Goal: Information Seeking & Learning: Learn about a topic

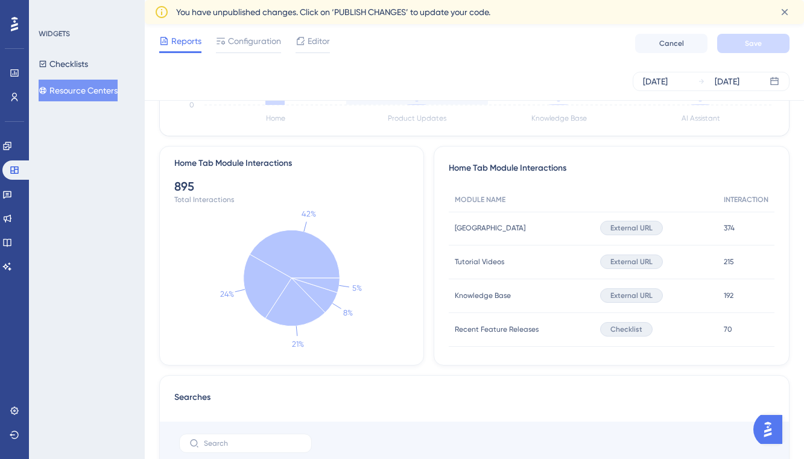
scroll to position [399, 0]
click at [493, 263] on span "Tutorial Videos" at bounding box center [479, 261] width 49 height 10
click at [493, 299] on div "Knowledge Base Knowledge Base" at bounding box center [521, 295] width 145 height 34
click at [495, 262] on span "Tutorial Videos" at bounding box center [479, 261] width 49 height 10
click at [724, 257] on span "215" at bounding box center [729, 261] width 10 height 10
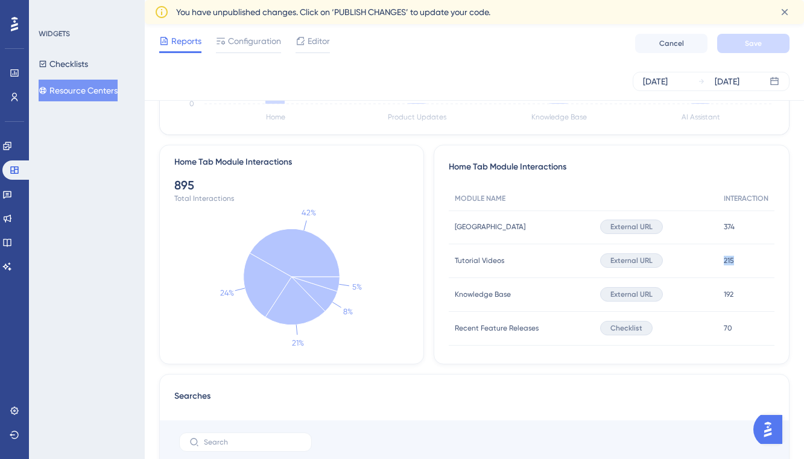
click at [724, 257] on span "215" at bounding box center [729, 261] width 10 height 10
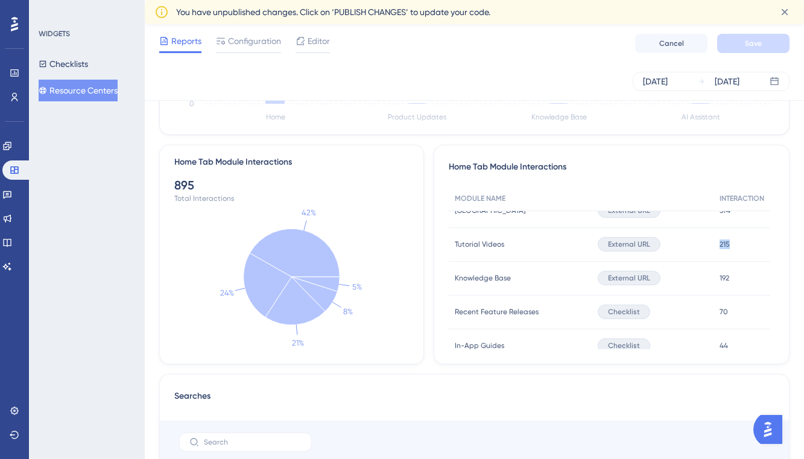
scroll to position [14, 0]
click at [727, 249] on span "215" at bounding box center [725, 246] width 10 height 10
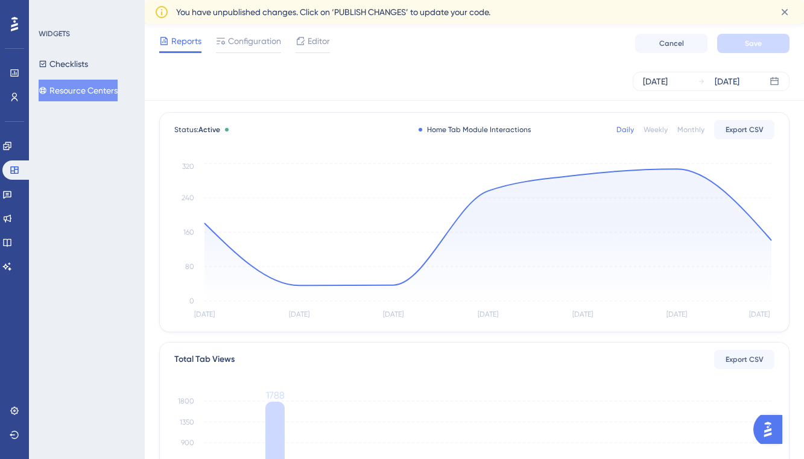
scroll to position [0, 0]
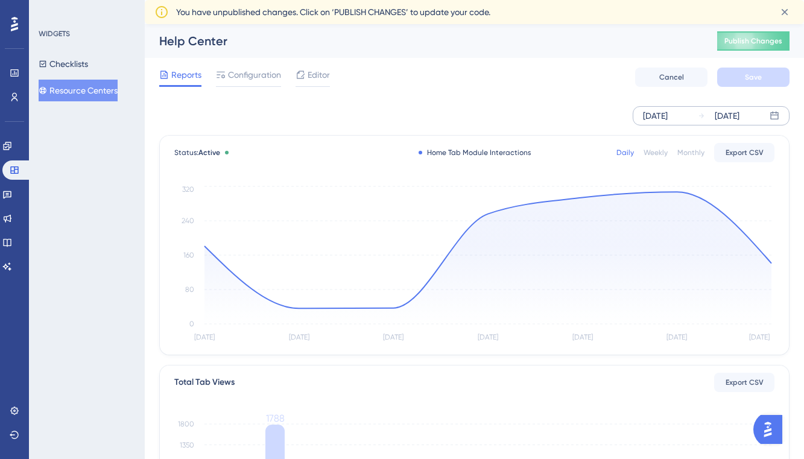
click at [692, 118] on div "[DATE] [DATE]" at bounding box center [711, 115] width 157 height 19
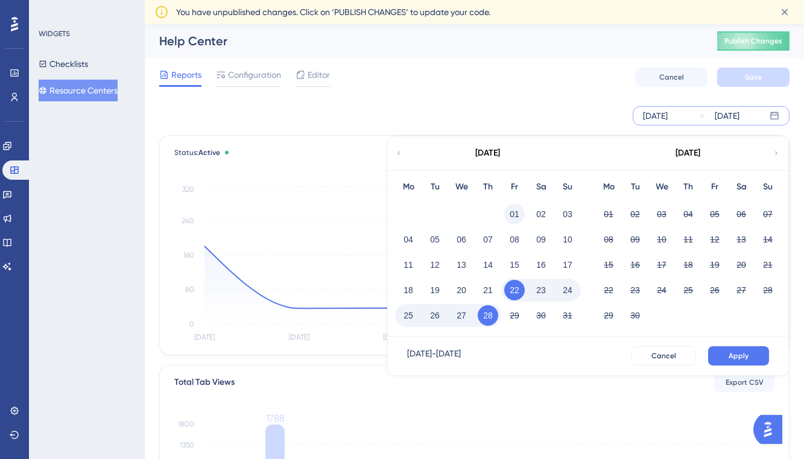
click at [520, 214] on button "01" at bounding box center [514, 214] width 21 height 21
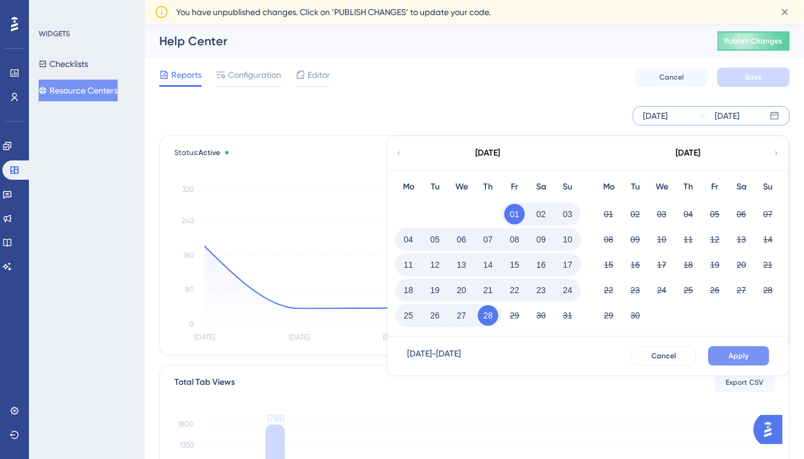
click at [739, 364] on button "Apply" at bounding box center [738, 355] width 61 height 19
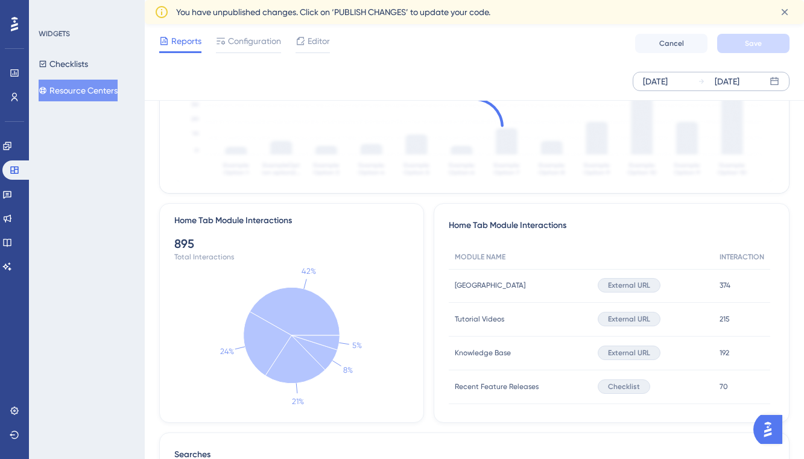
scroll to position [351, 0]
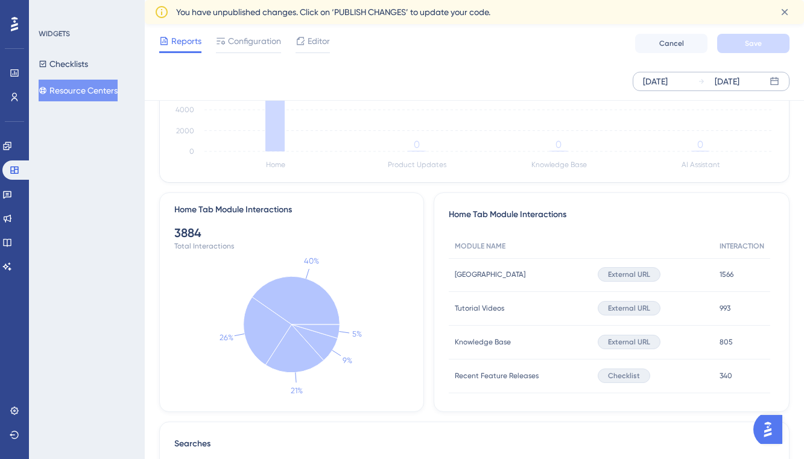
click at [642, 305] on span "External URL" at bounding box center [629, 308] width 42 height 10
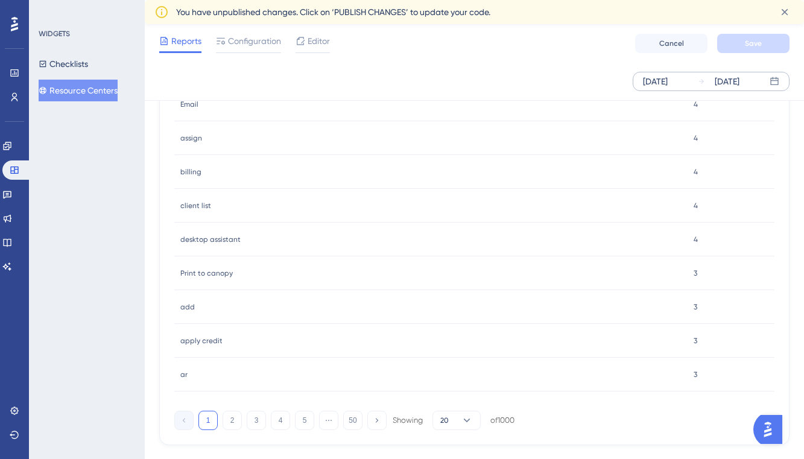
scroll to position [1229, 0]
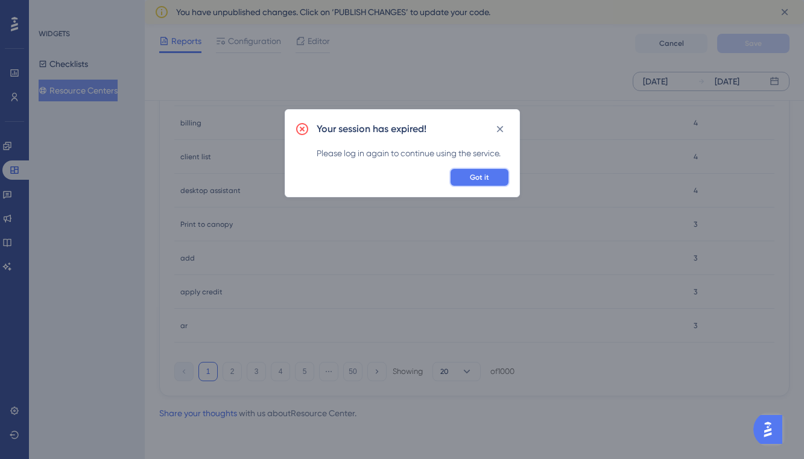
click at [479, 174] on span "Got it" at bounding box center [479, 177] width 19 height 10
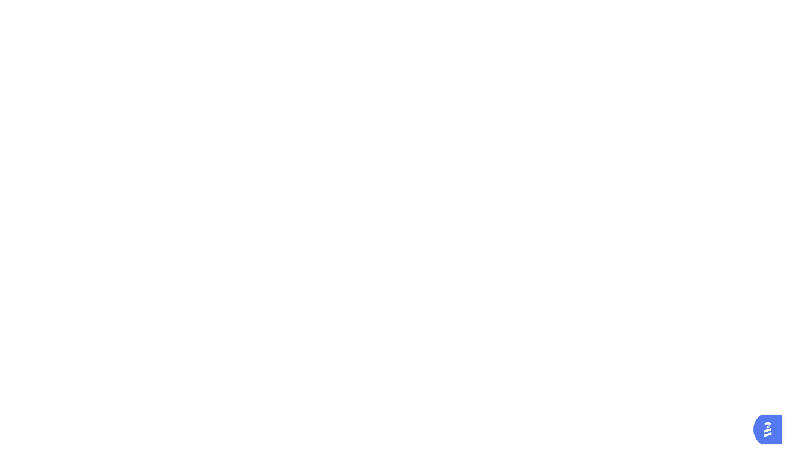
scroll to position [0, 0]
